Goal: Check status: Check status

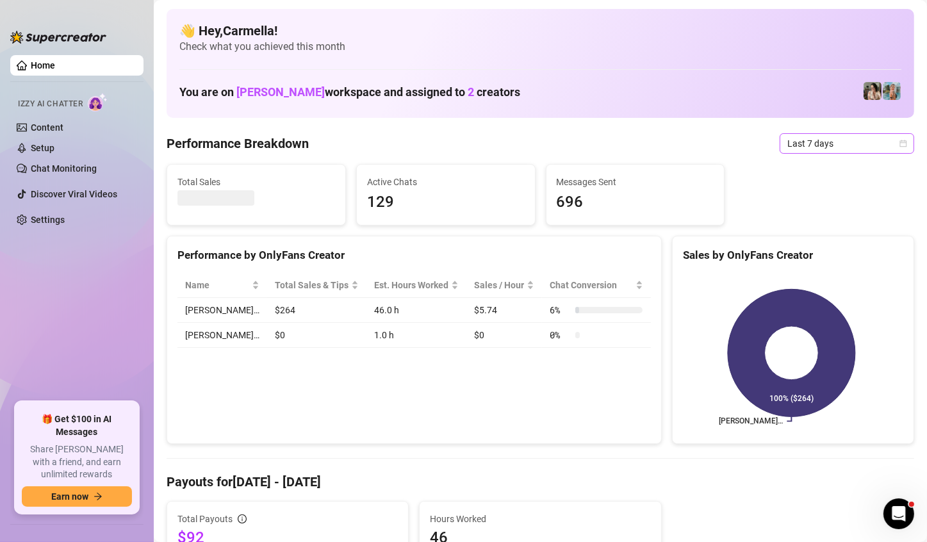
click at [899, 145] on icon "calendar" at bounding box center [903, 144] width 8 height 8
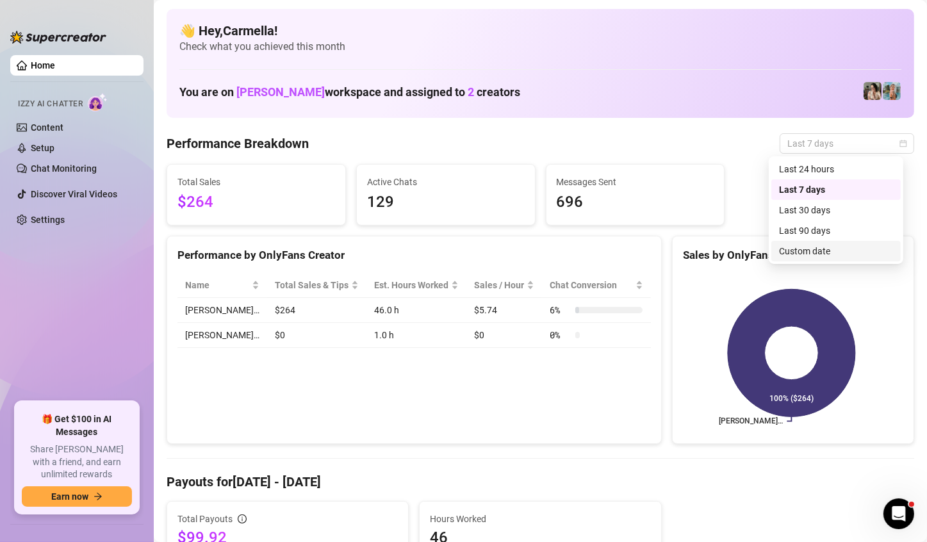
click at [807, 246] on div "Custom date" at bounding box center [836, 251] width 114 height 14
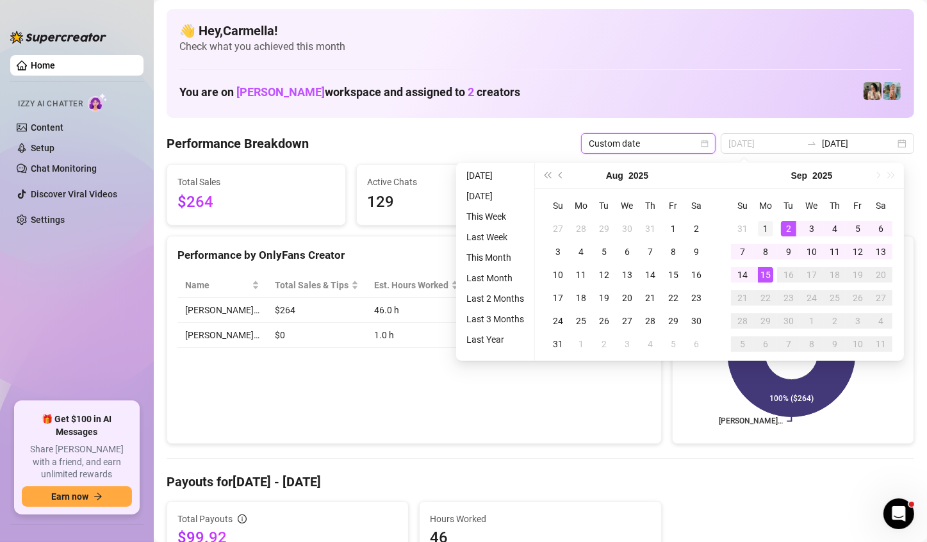
type input "[DATE]"
click at [763, 225] on div "1" at bounding box center [765, 228] width 15 height 15
type input "[DATE]"
click at [766, 273] on div "15" at bounding box center [765, 274] width 15 height 15
type input "[DATE]"
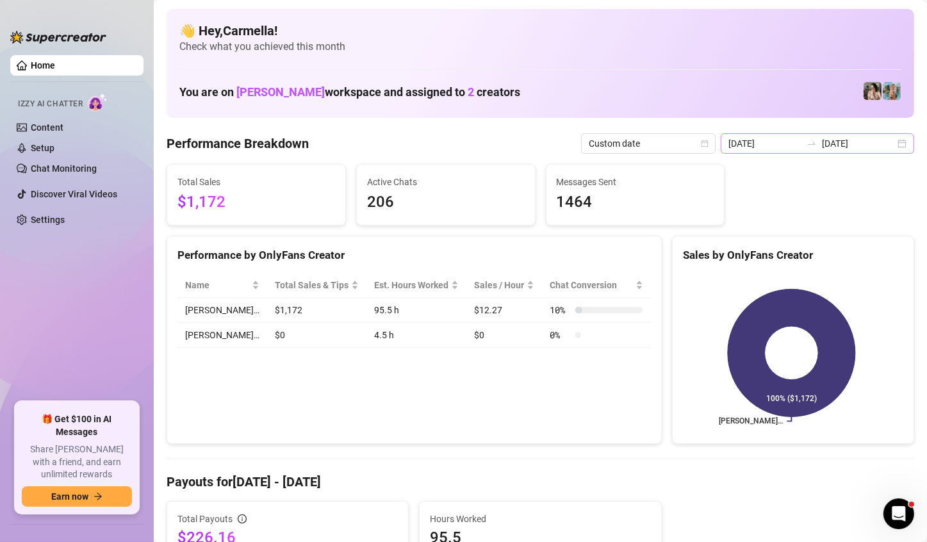
click at [896, 138] on div "[DATE] [DATE]" at bounding box center [816, 143] width 193 height 20
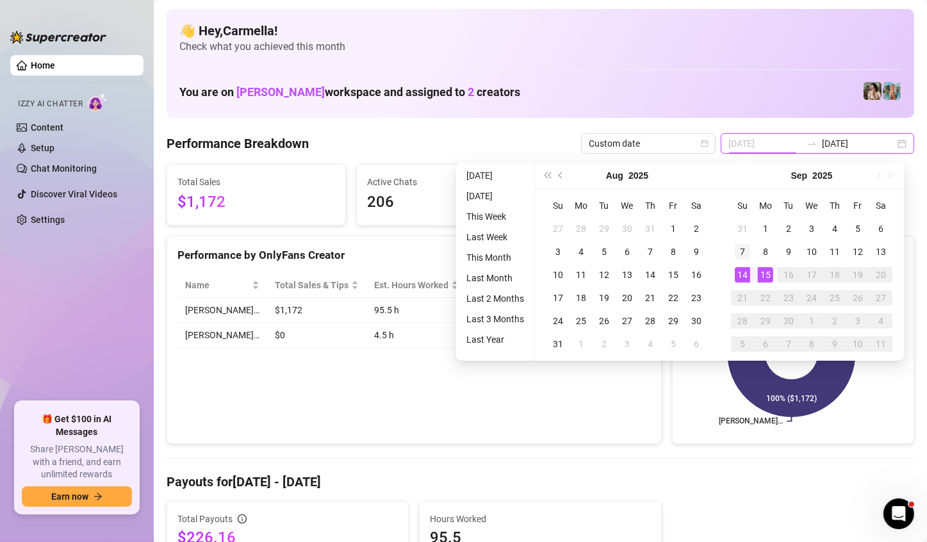
type input "[DATE]"
click at [740, 256] on div "7" at bounding box center [741, 251] width 15 height 15
type input "[DATE]"
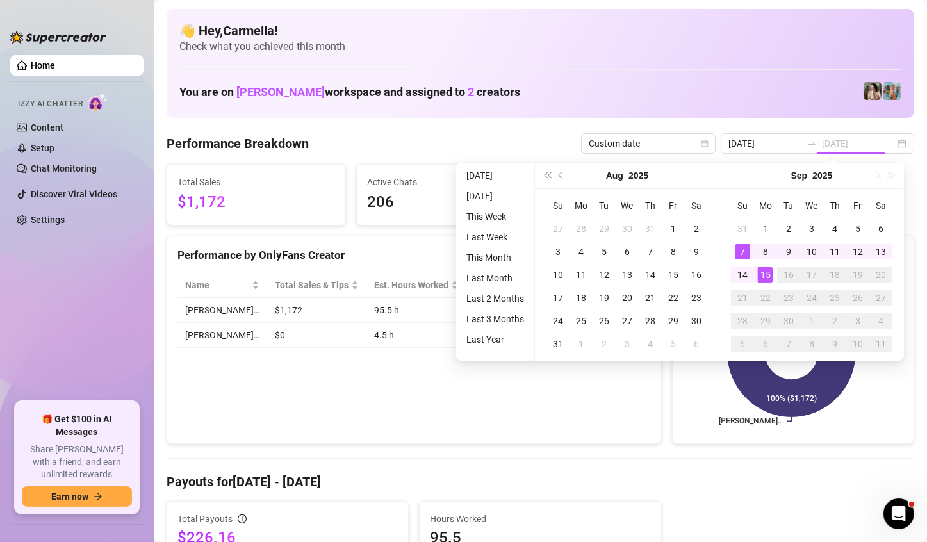
click at [761, 275] on div "15" at bounding box center [765, 274] width 15 height 15
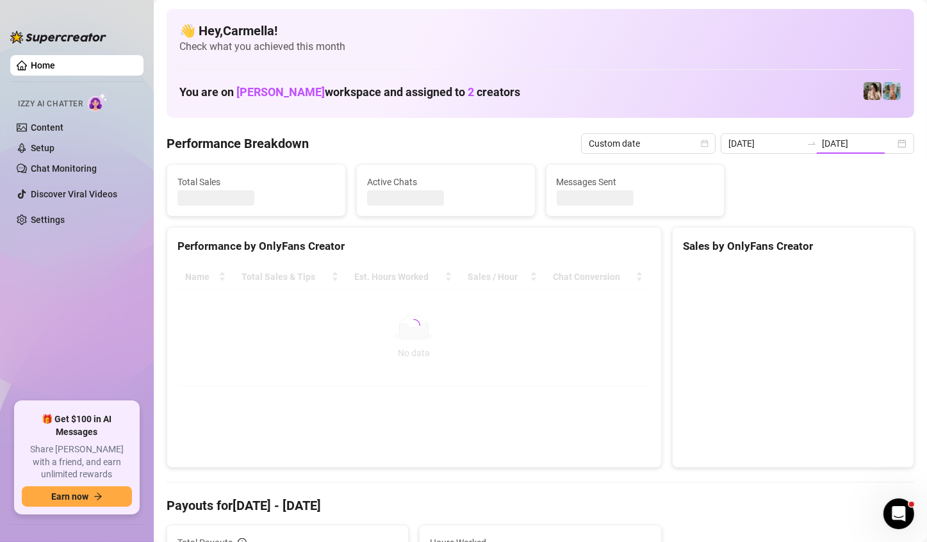
type input "[DATE]"
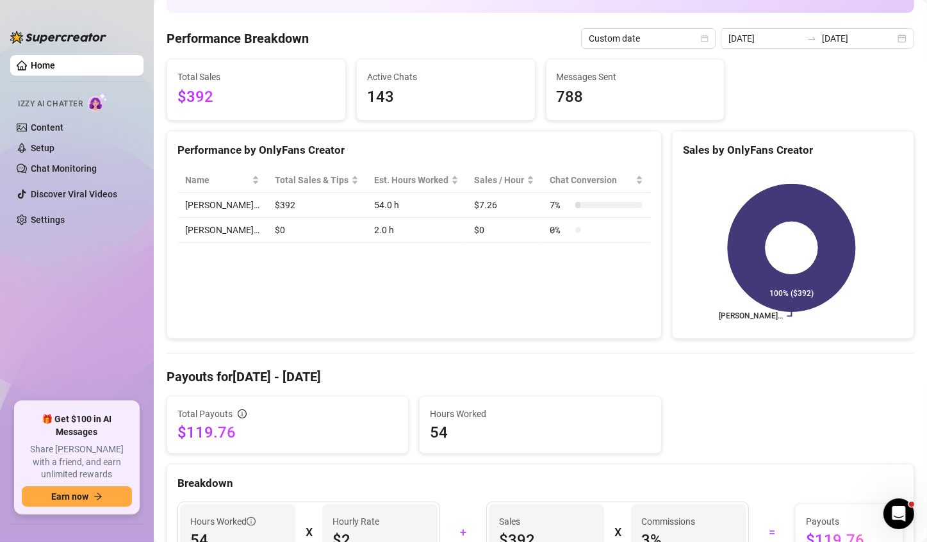
scroll to position [128, 0]
